Goal: Book appointment/travel/reservation

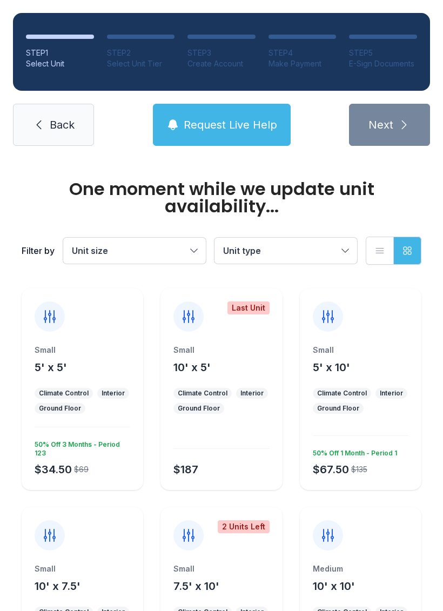
click at [42, 308] on div at bounding box center [50, 317] width 30 height 30
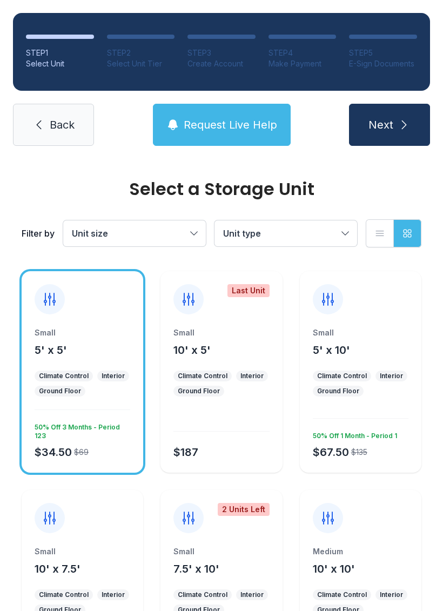
click at [399, 116] on button "Next" at bounding box center [389, 125] width 81 height 42
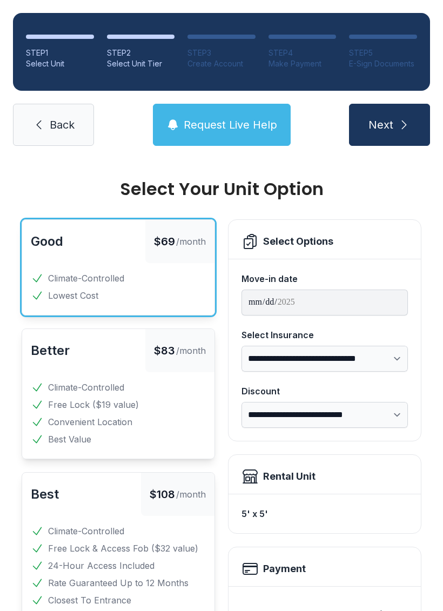
click at [403, 124] on icon "submit" at bounding box center [404, 124] width 13 height 13
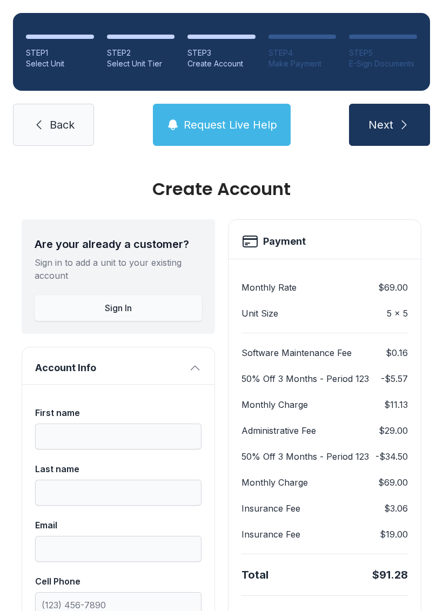
click at [53, 115] on link "Back" at bounding box center [53, 125] width 81 height 42
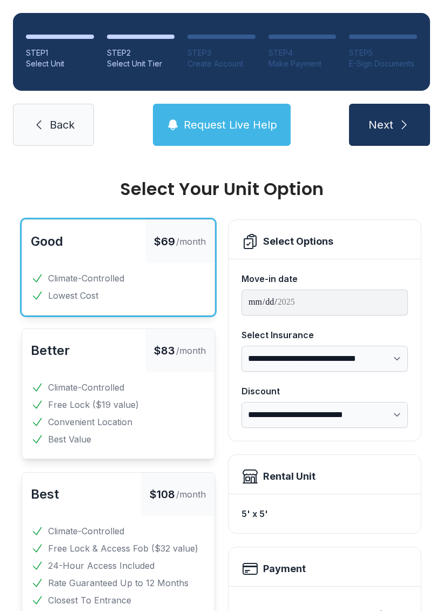
click at [53, 126] on span "Back" at bounding box center [62, 124] width 25 height 15
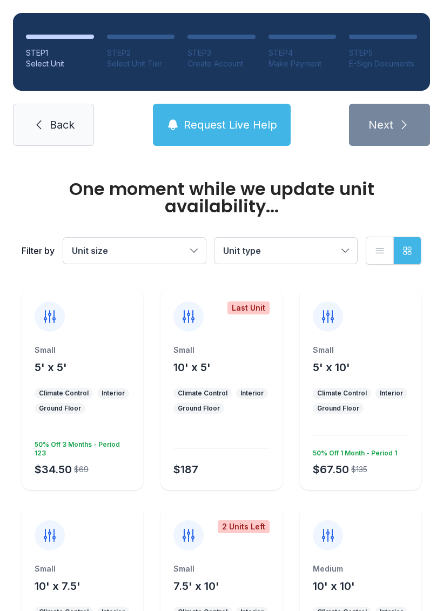
click at [46, 124] on link "Back" at bounding box center [53, 125] width 81 height 42
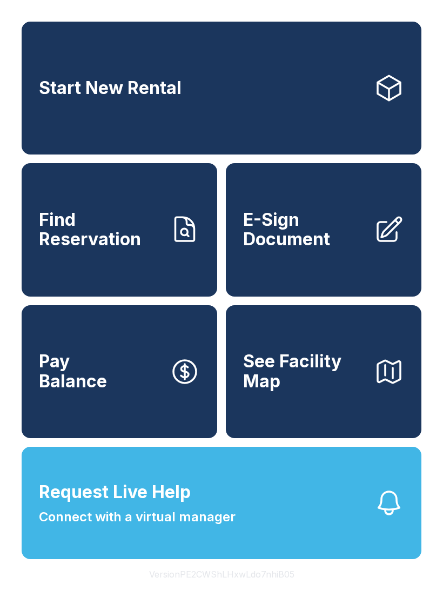
click at [346, 391] on span "See Facility Map" at bounding box center [304, 371] width 122 height 39
